Goal: Transaction & Acquisition: Purchase product/service

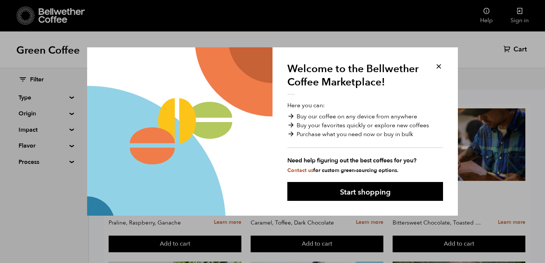
click at [439, 66] on button at bounding box center [438, 66] width 9 height 9
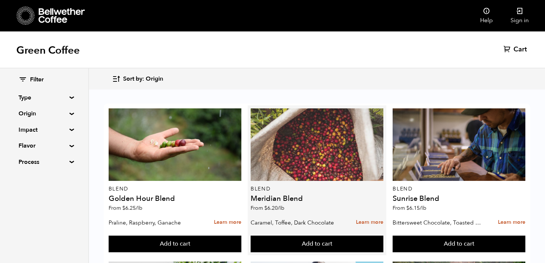
scroll to position [12, 0]
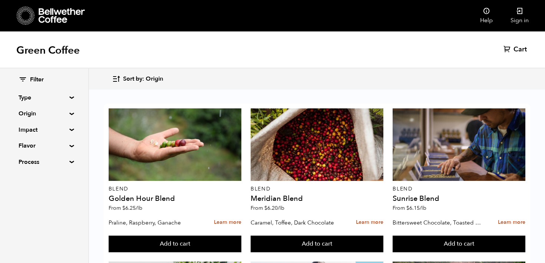
click at [66, 118] on div "Filter Type Blend Single Origin Decaf Seasonal Year Round Origin Blend [GEOGRAP…" at bounding box center [44, 121] width 51 height 91
click at [67, 116] on div "Filter Type Blend Single Origin Decaf Seasonal Year Round Origin Blend [GEOGRAP…" at bounding box center [44, 122] width 88 height 106
click at [69, 114] on summary "Origin" at bounding box center [44, 113] width 51 height 9
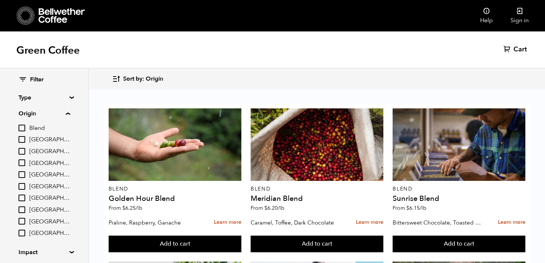
click at [24, 198] on input "[GEOGRAPHIC_DATA]" at bounding box center [22, 198] width 7 height 7
checkbox input "true"
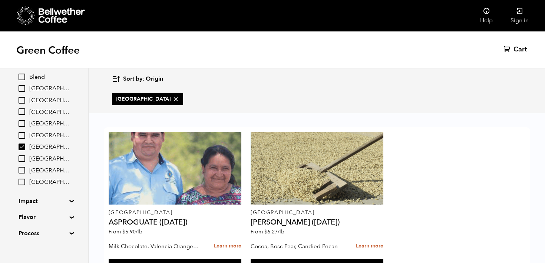
scroll to position [59, 0]
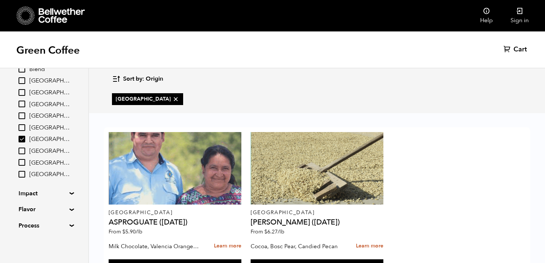
click at [67, 192] on summary "Impact" at bounding box center [44, 193] width 51 height 9
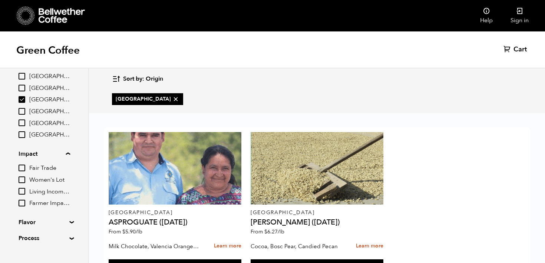
scroll to position [112, 0]
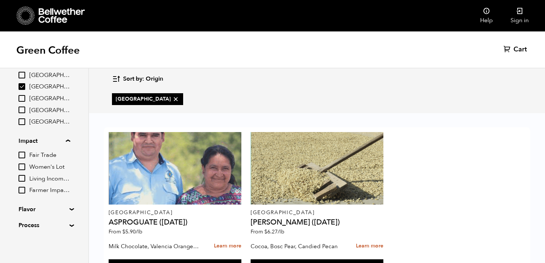
click at [67, 225] on summary "Process" at bounding box center [44, 225] width 51 height 9
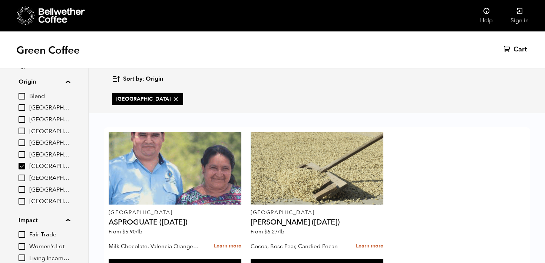
scroll to position [0, 0]
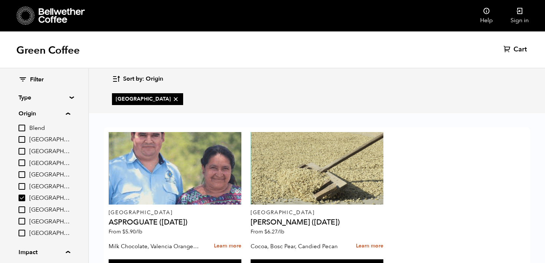
click at [71, 100] on div "Filter Type Blend Single Origin Decaf Seasonal Year Round Origin Blend [GEOGRAP…" at bounding box center [44, 235] width 88 height 333
click at [69, 99] on summary "Type" at bounding box center [44, 97] width 51 height 9
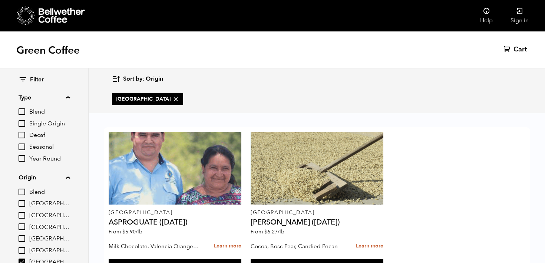
click at [52, 17] on icon at bounding box center [62, 15] width 46 height 15
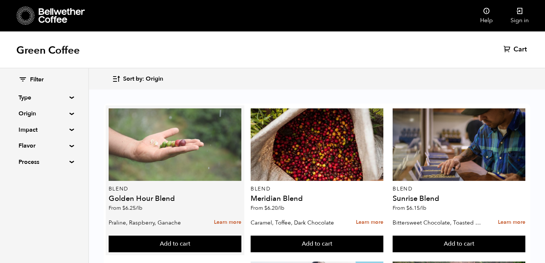
click at [174, 140] on div at bounding box center [175, 145] width 133 height 73
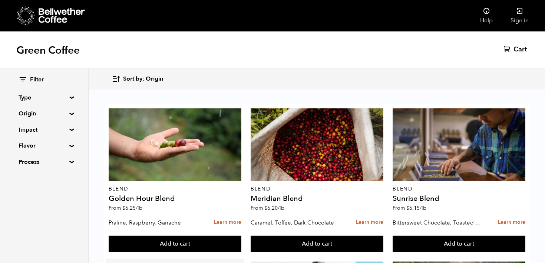
scroll to position [222, 0]
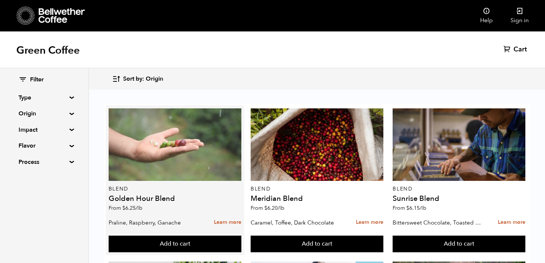
click at [153, 147] on div at bounding box center [175, 145] width 133 height 73
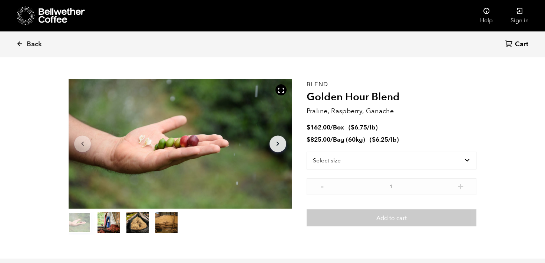
scroll to position [19, 0]
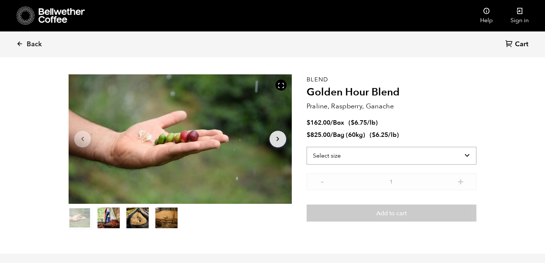
click at [365, 153] on select "Select size Bag (60kg) (132 lbs) Box (24 lbs)" at bounding box center [391, 156] width 170 height 18
select select "bag-3"
click at [306, 147] on select "Select size Bag (60kg) (132 lbs) Box (24 lbs)" at bounding box center [391, 156] width 170 height 18
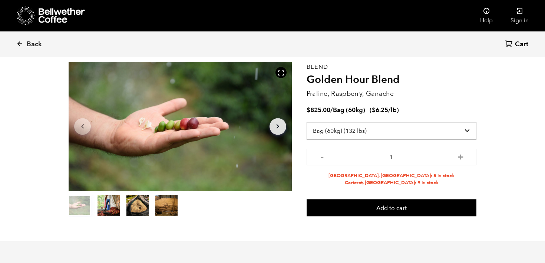
scroll to position [32, 0]
